Goal: Submit feedback/report problem: Provide input to the site owners about the experience or issues

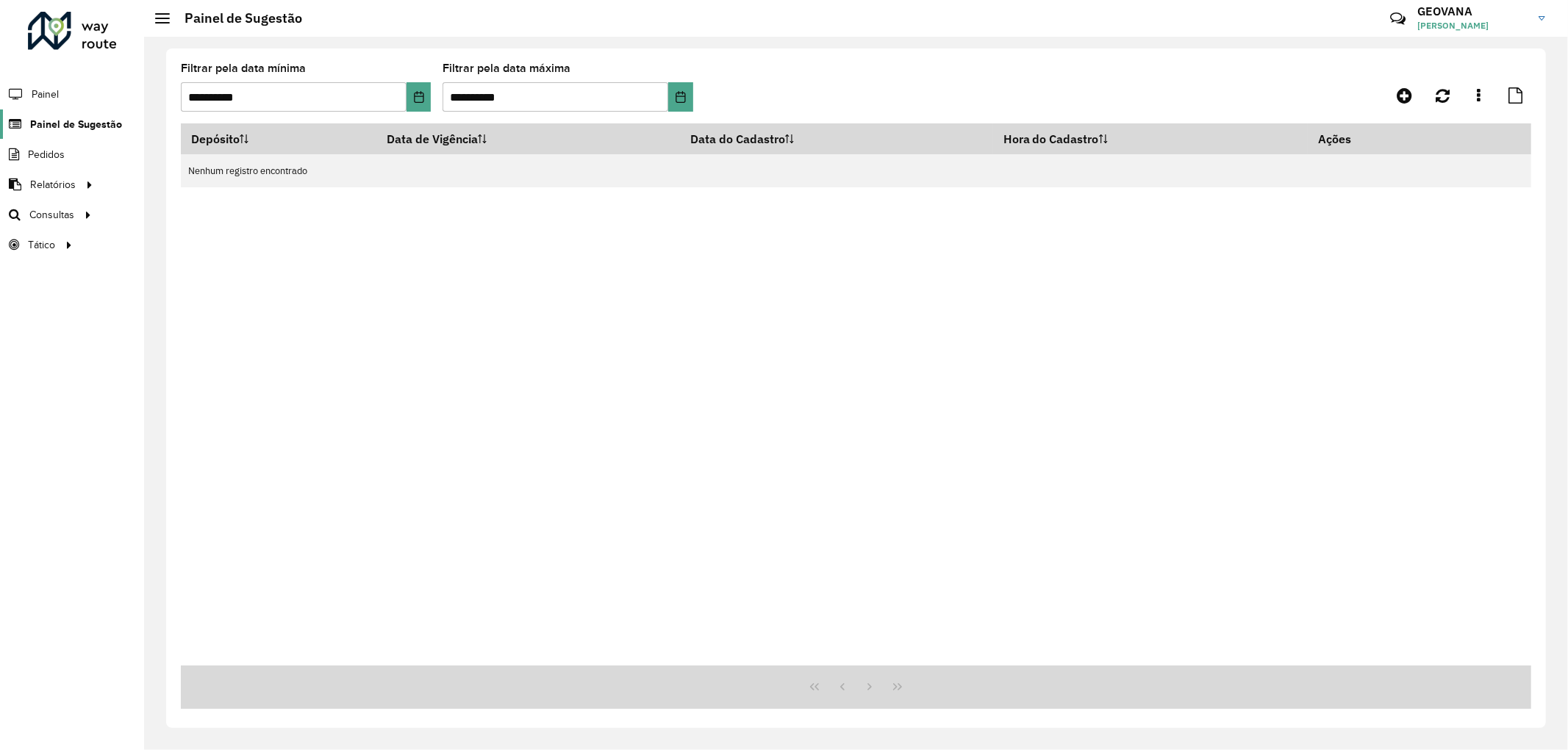
click at [76, 127] on span "Painel de Sugestão" at bounding box center [76, 124] width 92 height 16
click at [68, 120] on span "Painel de Sugestão" at bounding box center [76, 124] width 92 height 16
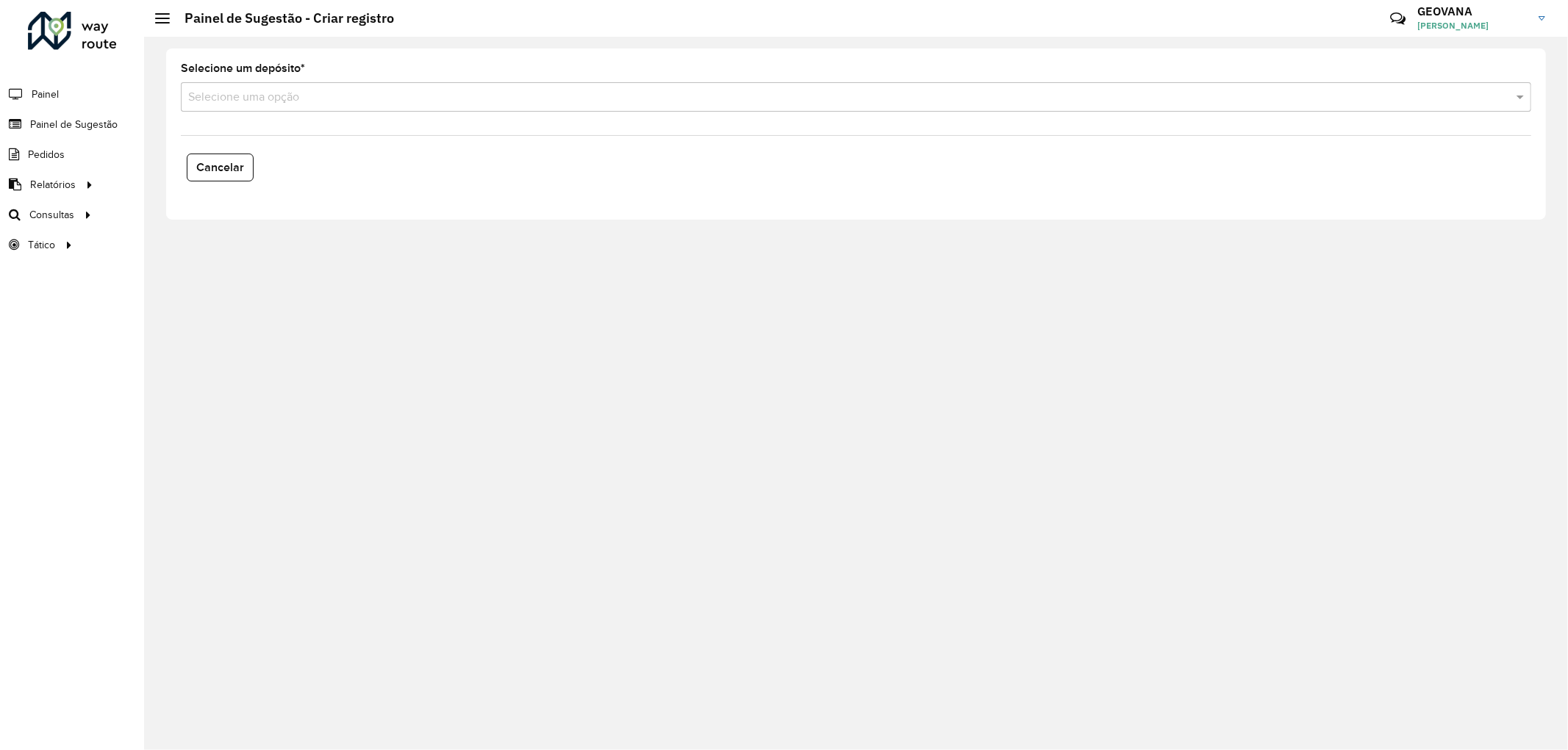
click at [297, 101] on input "text" at bounding box center [841, 98] width 1306 height 18
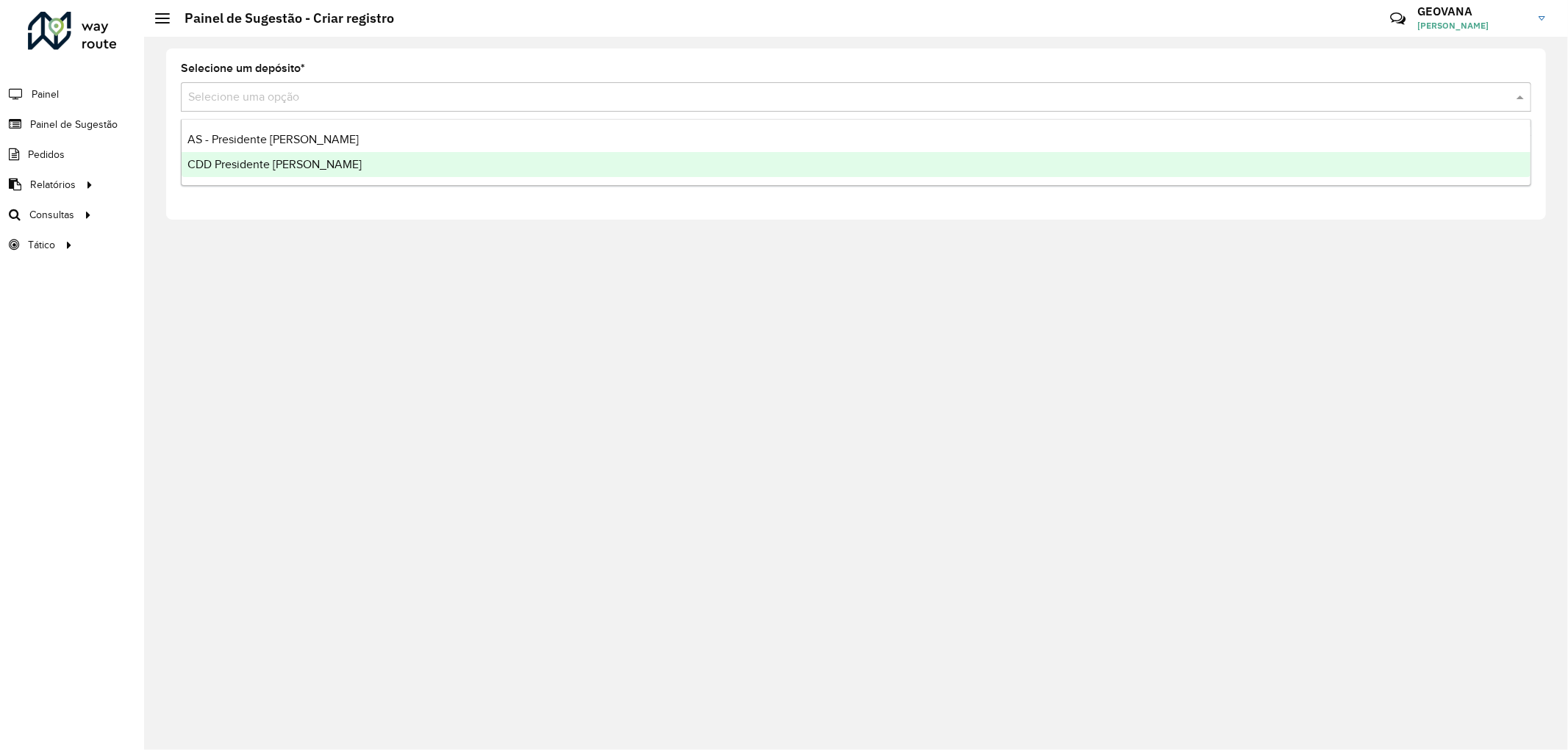
click at [267, 169] on span "CDD Presidente [PERSON_NAME]" at bounding box center [274, 164] width 174 height 12
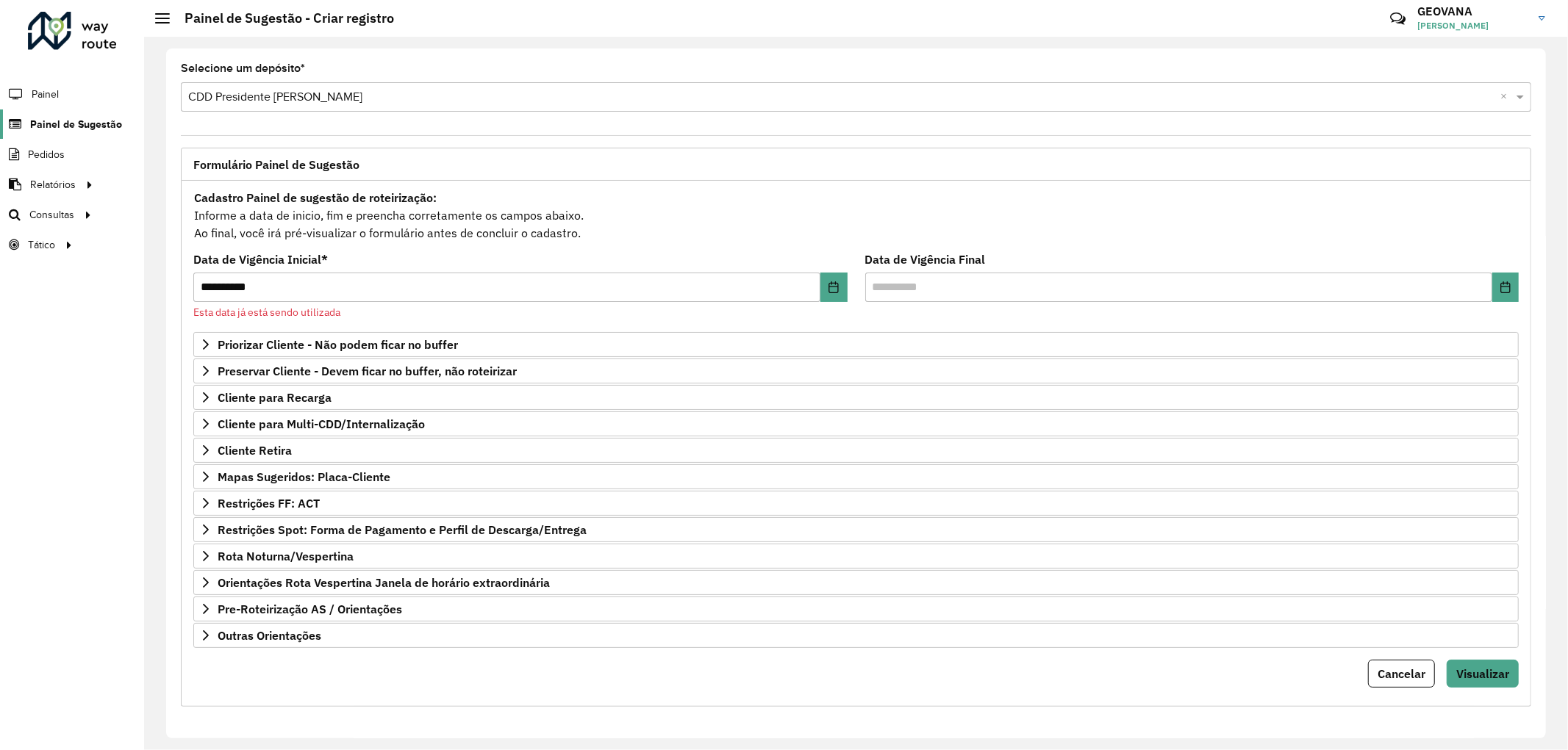
click at [94, 135] on link "Painel de Sugestão" at bounding box center [61, 124] width 122 height 29
